Goal: Task Accomplishment & Management: Manage account settings

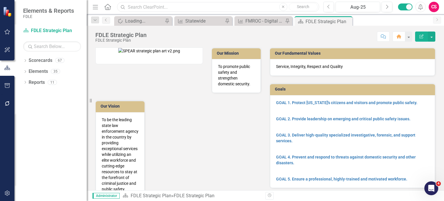
click at [139, 8] on input "text" at bounding box center [218, 7] width 202 height 10
drag, startPoint x: 154, startPoint y: 8, endPoint x: 97, endPoint y: -1, distance: 58.0
click at [97, 0] on html "Elements & Reports FDLE Scorecard FDLE Strategic Plan Search Dropdown Scorecard…" at bounding box center [222, 100] width 444 height 201
type input "1985457"
drag, startPoint x: 149, startPoint y: 9, endPoint x: 92, endPoint y: 3, distance: 57.9
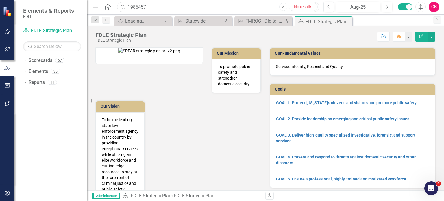
click at [92, 3] on div "Menu Home Search 1985457 Close No results" at bounding box center [204, 6] width 227 height 11
click at [7, 191] on icon "button" at bounding box center [7, 193] width 6 height 5
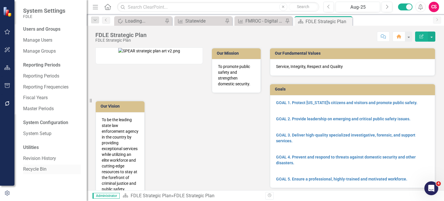
click at [43, 172] on link "Recycle Bin" at bounding box center [52, 169] width 58 height 7
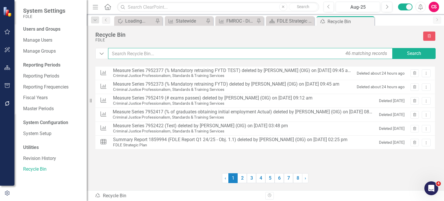
click at [141, 56] on input "text" at bounding box center [251, 53] width 286 height 11
type input "2.1 establish"
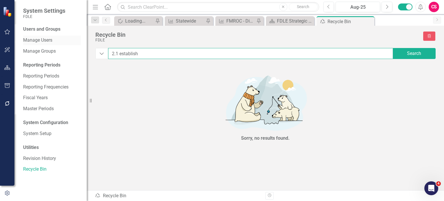
drag, startPoint x: 148, startPoint y: 53, endPoint x: 56, endPoint y: 39, distance: 92.4
click at [56, 39] on div "System Settings FDLE Users and Groups Manage Users Manage Groups Reporting Peri…" at bounding box center [222, 100] width 444 height 201
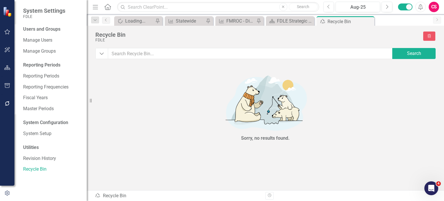
click at [133, 44] on div "Recycle Bin FDLE icon.trashPage" at bounding box center [265, 40] width 340 height 16
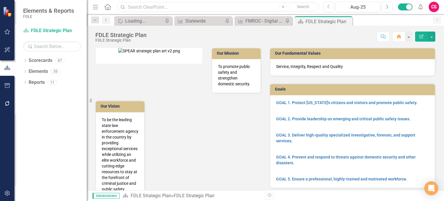
click at [150, 10] on input "text" at bounding box center [218, 7] width 202 height 10
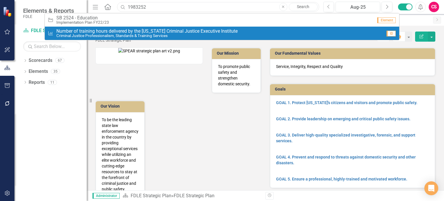
type input "1983252"
click at [108, 30] on span "Number of training hours delivered by the [US_STATE] Criminal Justice Executive…" at bounding box center [146, 31] width 181 height 5
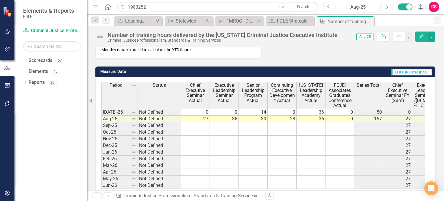
scroll to position [241, 0]
click at [422, 36] on icon "Edit" at bounding box center [421, 36] width 5 height 4
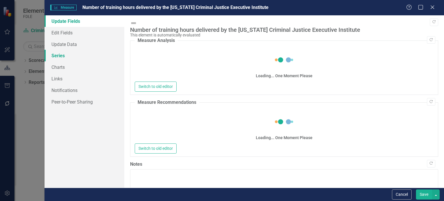
click at [66, 60] on link "Series" at bounding box center [85, 56] width 80 height 12
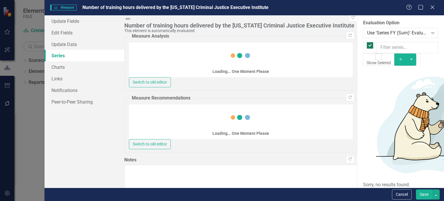
checkbox input "false"
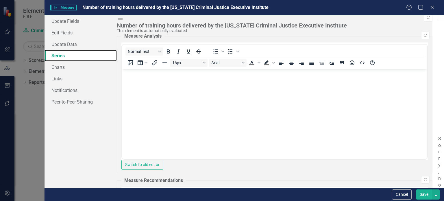
scroll to position [183, 0]
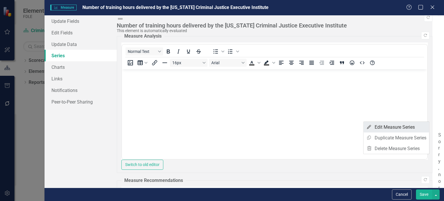
click at [406, 130] on link "Edit Edit Measure Series" at bounding box center [397, 127] width 66 height 11
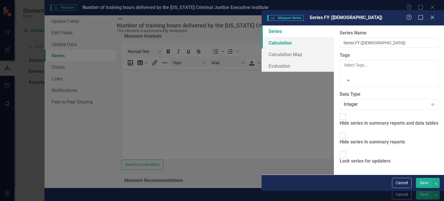
click at [262, 37] on link "Calculation" at bounding box center [298, 43] width 72 height 12
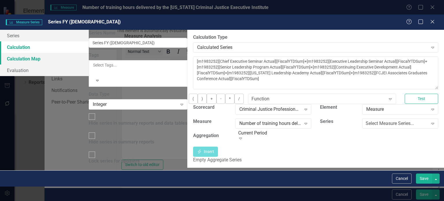
click at [89, 53] on link "Calculation Map" at bounding box center [44, 59] width 89 height 12
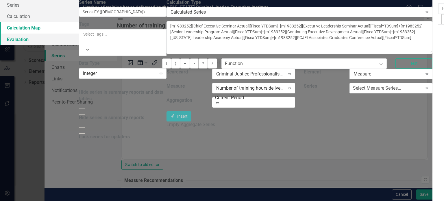
click at [79, 45] on link "Evaluation" at bounding box center [39, 40] width 79 height 12
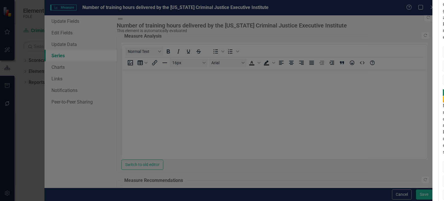
checkbox input "true"
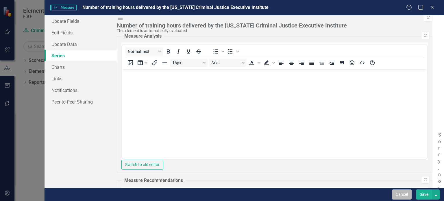
click at [401, 194] on button "Cancel" at bounding box center [402, 194] width 20 height 10
